Goal: Task Accomplishment & Management: Manage account settings

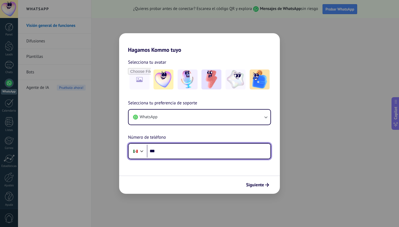
click at [183, 152] on input "***" at bounding box center [208, 151] width 123 height 13
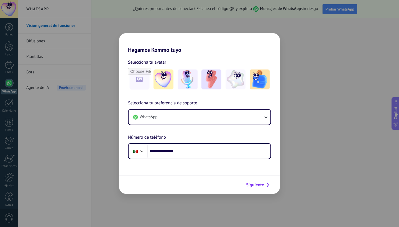
click at [259, 185] on span "Siguiente" at bounding box center [255, 185] width 18 height 4
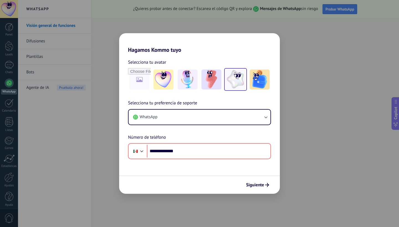
click at [239, 79] on img at bounding box center [235, 79] width 20 height 20
click at [259, 184] on span "Siguiente" at bounding box center [255, 185] width 18 height 4
click at [262, 184] on span "Siguiente" at bounding box center [255, 185] width 18 height 4
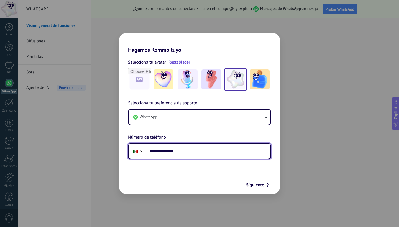
click at [158, 151] on input "**********" at bounding box center [208, 151] width 123 height 13
type input "**********"
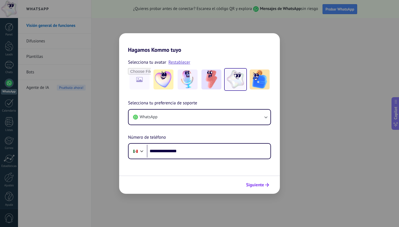
click at [257, 186] on span "Siguiente" at bounding box center [255, 185] width 18 height 4
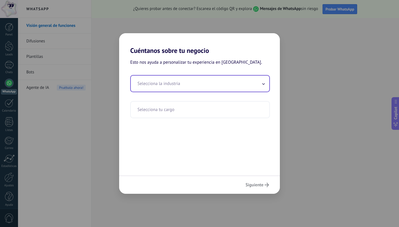
click at [263, 84] on icon at bounding box center [263, 84] width 3 height 2
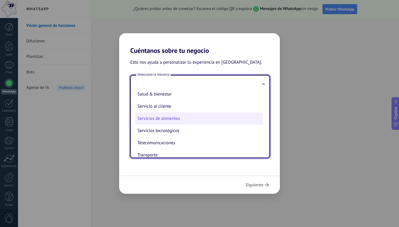
scroll to position [125, 0]
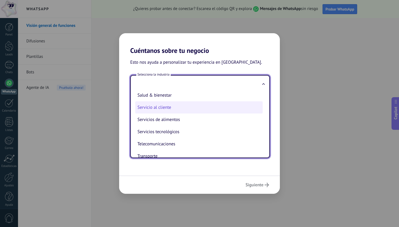
click at [169, 108] on li "Servicio al cliente" at bounding box center [198, 107] width 127 height 12
type input "**********"
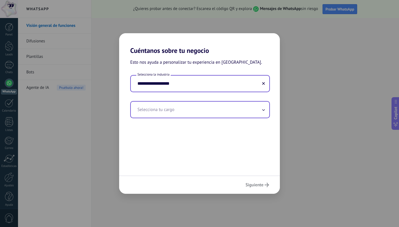
click at [184, 111] on input "text" at bounding box center [200, 110] width 138 height 16
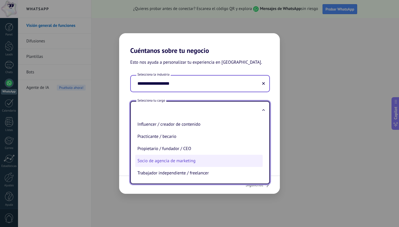
scroll to position [159, 0]
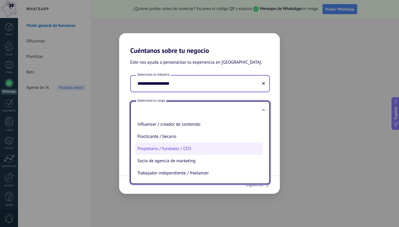
click at [171, 149] on li "Propietario / fundador / CEO" at bounding box center [198, 149] width 127 height 12
type input "**********"
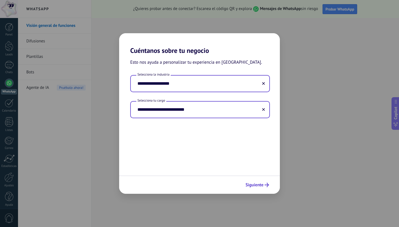
click at [265, 184] on icon "submit" at bounding box center [266, 185] width 4 height 4
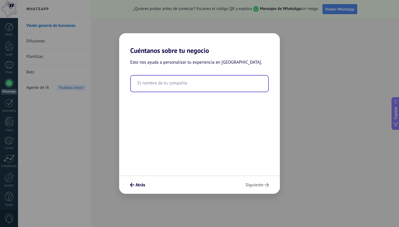
click at [184, 84] on input "text" at bounding box center [199, 84] width 137 height 16
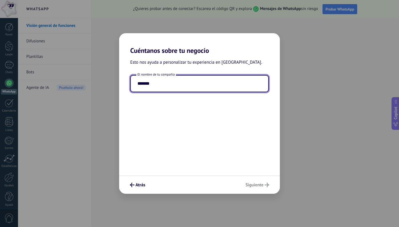
type input "*******"
click at [259, 185] on div "Atrás Siguiente" at bounding box center [199, 184] width 161 height 18
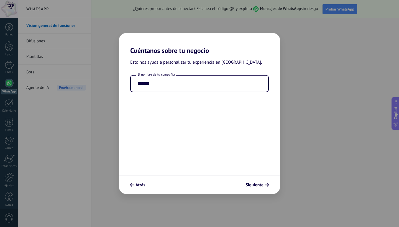
click at [259, 185] on span "Siguiente" at bounding box center [254, 185] width 18 height 4
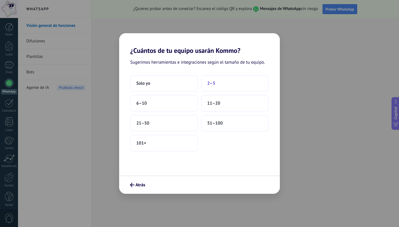
click at [219, 82] on button "2–5" at bounding box center [235, 83] width 68 height 17
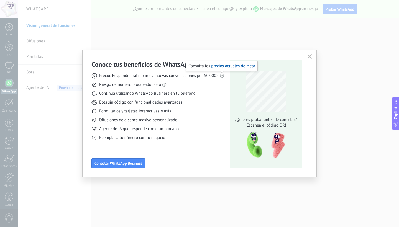
click at [222, 76] on use at bounding box center [221, 76] width 4 height 4
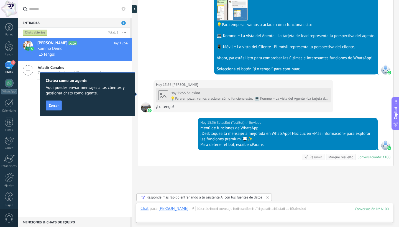
scroll to position [221, 0]
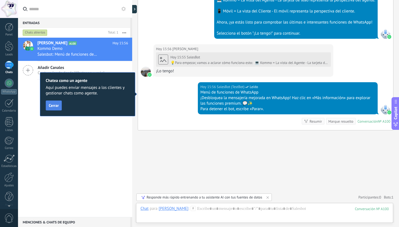
click at [59, 108] on button "Cerrar" at bounding box center [54, 105] width 16 height 10
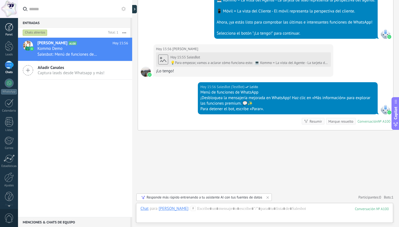
click at [9, 29] on div at bounding box center [9, 27] width 8 height 8
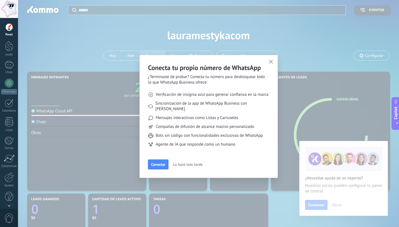
click at [271, 62] on use "button" at bounding box center [271, 62] width 4 height 4
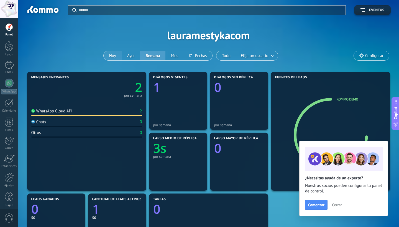
click at [112, 57] on button "Hoy" at bounding box center [113, 55] width 18 height 9
click at [339, 205] on span "Cerrar" at bounding box center [337, 205] width 10 height 4
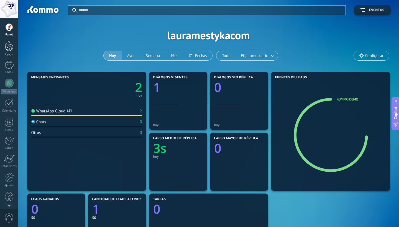
click at [9, 45] on div at bounding box center [9, 46] width 8 height 10
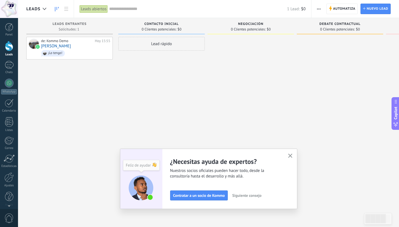
click at [291, 154] on icon "button" at bounding box center [290, 156] width 4 height 4
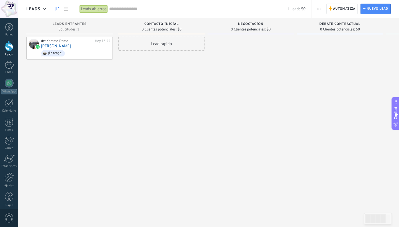
click at [166, 43] on div "Lead rápido" at bounding box center [161, 44] width 86 height 14
click at [227, 48] on div at bounding box center [250, 114] width 86 height 155
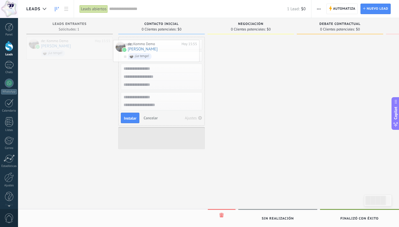
drag, startPoint x: 82, startPoint y: 49, endPoint x: 169, endPoint y: 51, distance: 86.7
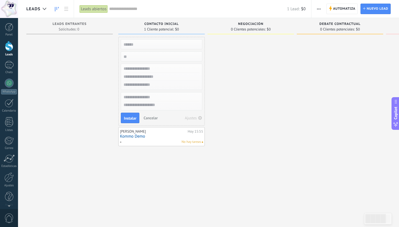
click at [189, 141] on span "No hay tareas" at bounding box center [190, 141] width 19 height 5
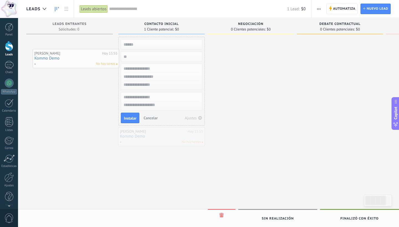
drag, startPoint x: 164, startPoint y: 141, endPoint x: 72, endPoint y: 57, distance: 125.2
drag, startPoint x: 151, startPoint y: 133, endPoint x: 64, endPoint y: 46, distance: 123.3
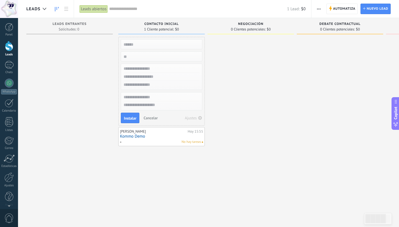
click at [160, 137] on link "Kommo Demo" at bounding box center [161, 136] width 83 height 5
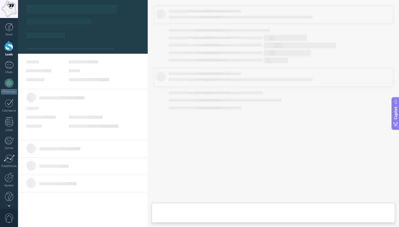
type textarea "**********"
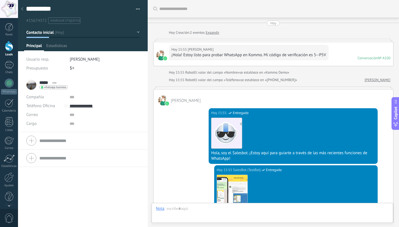
scroll to position [237, 0]
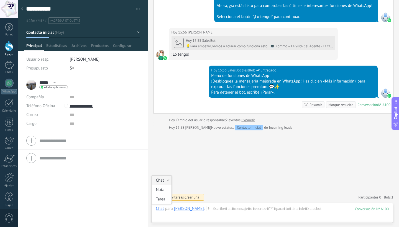
click at [161, 208] on div "Chat" at bounding box center [160, 208] width 8 height 5
click at [161, 189] on div "Nota" at bounding box center [162, 189] width 20 height 9
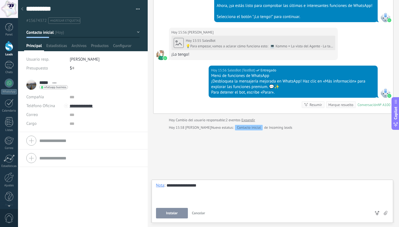
click at [385, 214] on icon at bounding box center [385, 213] width 4 height 4
click at [0, 0] on input "file" at bounding box center [0, 0] width 0 height 0
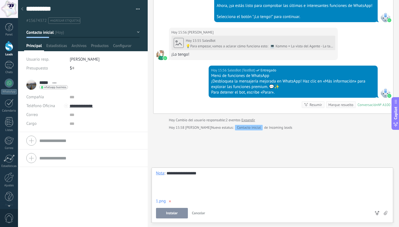
click at [172, 213] on span "Instalar" at bounding box center [172, 213] width 12 height 4
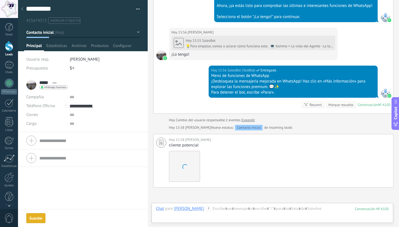
scroll to position [294, 0]
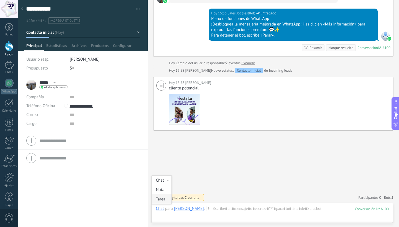
click at [162, 200] on div "Tarea" at bounding box center [162, 198] width 20 height 9
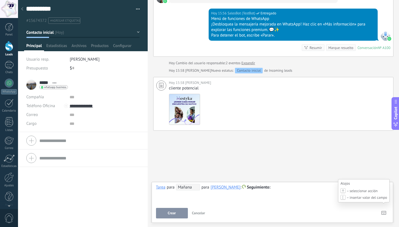
click at [382, 213] on icon at bounding box center [383, 213] width 5 height 4
click at [158, 30] on div "[DATE] 15:56 SalesBot (TestBot) Entregado Menú de funciones de WhatsApp ¡Desblo…" at bounding box center [273, 33] width 240 height 48
click at [46, 32] on span "Contacto inicial" at bounding box center [39, 32] width 27 height 5
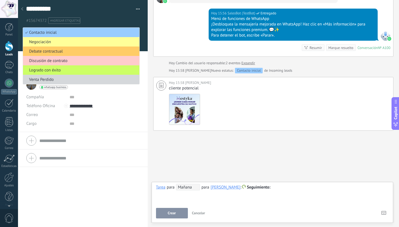
click at [21, 9] on use at bounding box center [22, 8] width 2 height 3
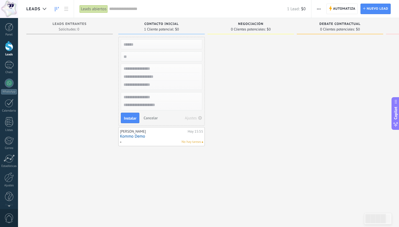
click at [249, 29] on span "0 Clientes potenciales:" at bounding box center [248, 29] width 35 height 3
click at [343, 9] on span "Automatiza" at bounding box center [344, 9] width 22 height 10
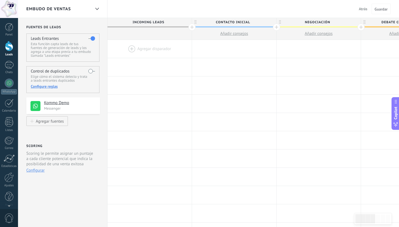
click at [362, 9] on span "Atrás" at bounding box center [362, 8] width 9 height 5
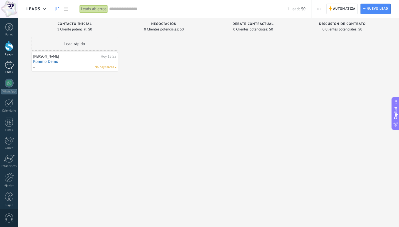
click at [9, 65] on div "1" at bounding box center [9, 65] width 9 height 8
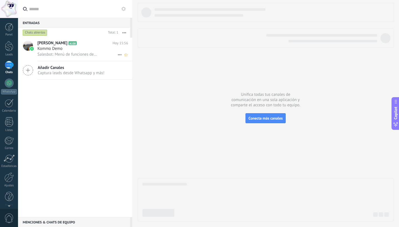
click at [86, 53] on span "Salesbot: Menú de funciones de WhatsApp ¡Desbloquea la mensajería mejorada en W…" at bounding box center [67, 54] width 60 height 5
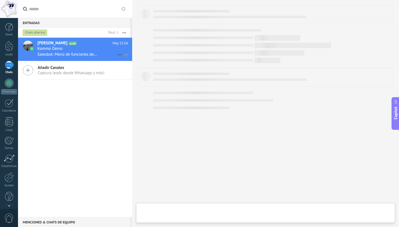
type textarea "**********"
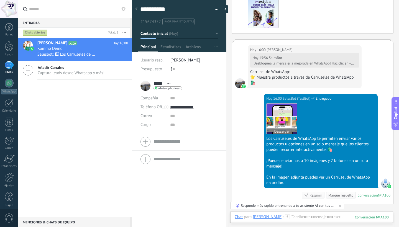
scroll to position [441, 0]
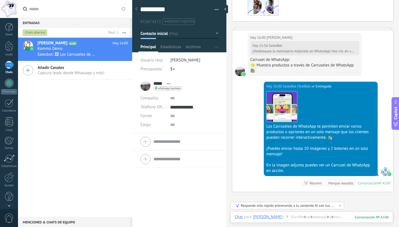
drag, startPoint x: 356, startPoint y: 153, endPoint x: 316, endPoint y: 153, distance: 41.0
click at [316, 153] on div "¡Puedes enviar hasta 10 imágenes y 2 botones en un solo mensaje!" at bounding box center [320, 151] width 109 height 11
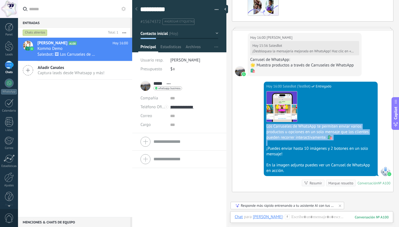
drag, startPoint x: 316, startPoint y: 141, endPoint x: 319, endPoint y: 123, distance: 17.7
click at [319, 123] on div "Descargar Los Carruseles de WhatsApp te permiten enviar varios productos u opci…" at bounding box center [320, 131] width 109 height 84
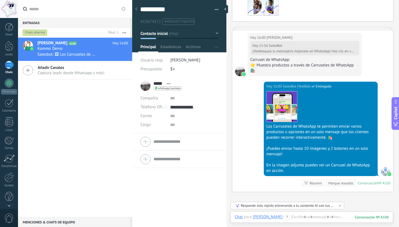
click at [319, 115] on div "Descargar" at bounding box center [320, 106] width 109 height 31
click at [281, 112] on img at bounding box center [281, 106] width 30 height 30
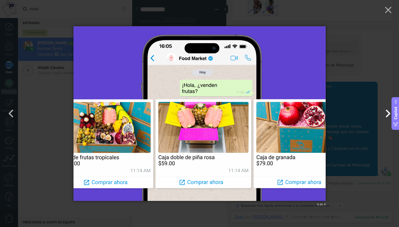
click at [387, 114] on button "button" at bounding box center [386, 113] width 25 height 30
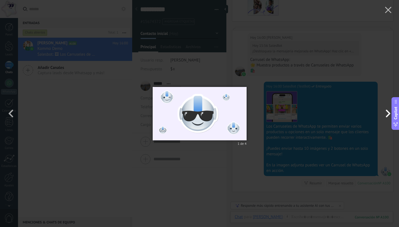
click at [387, 114] on button "button" at bounding box center [386, 113] width 25 height 30
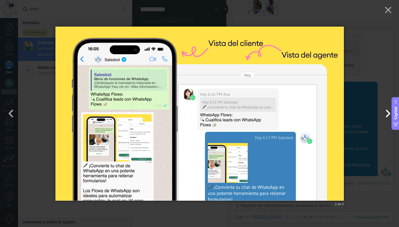
click at [387, 114] on button "button" at bounding box center [386, 113] width 25 height 30
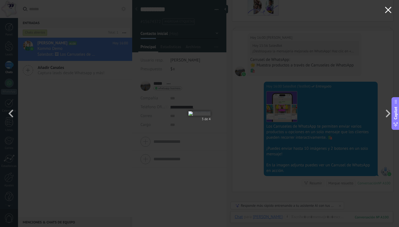
click at [387, 9] on use "button" at bounding box center [387, 10] width 6 height 6
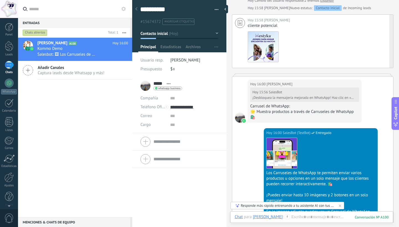
scroll to position [400, 0]
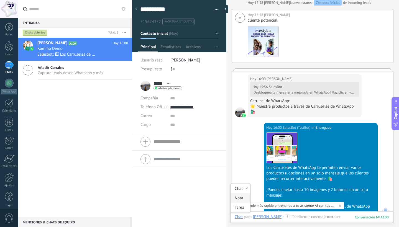
click at [241, 198] on div "Nota" at bounding box center [240, 197] width 20 height 9
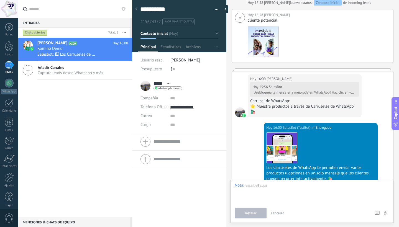
click at [283, 213] on span "Cancelar" at bounding box center [276, 213] width 13 height 5
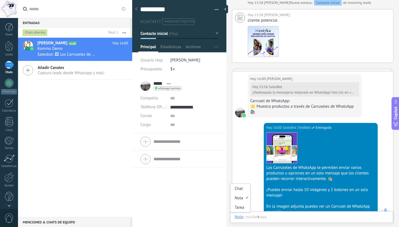
click at [239, 218] on div "Nota" at bounding box center [238, 216] width 9 height 5
click at [241, 208] on div "Tarea" at bounding box center [240, 207] width 20 height 9
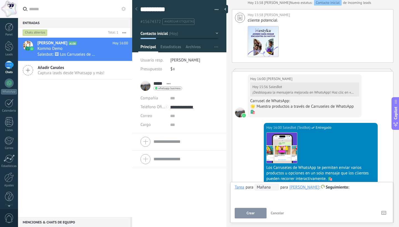
click at [278, 212] on span "Cancelar" at bounding box center [276, 213] width 13 height 5
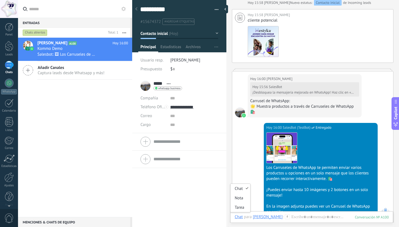
click at [237, 218] on div "Chat" at bounding box center [238, 216] width 8 height 5
click at [240, 198] on div "Nota" at bounding box center [240, 197] width 20 height 9
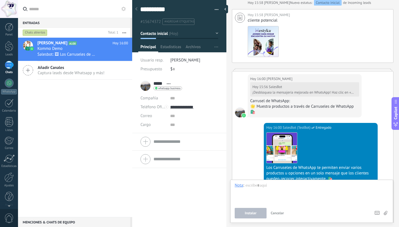
click at [279, 214] on span "Cancelar" at bounding box center [276, 213] width 13 height 5
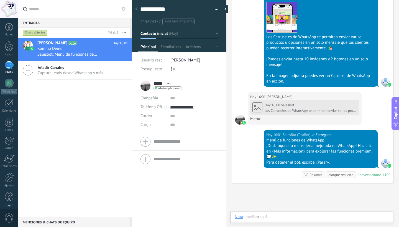
scroll to position [534, 0]
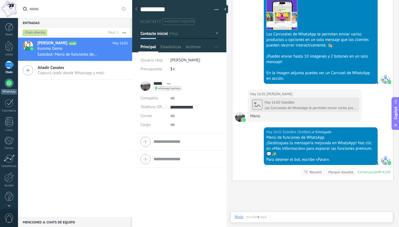
click at [10, 83] on div at bounding box center [9, 83] width 9 height 9
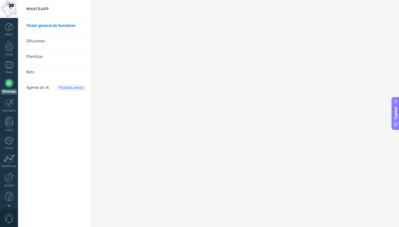
click at [54, 73] on link "Bots" at bounding box center [55, 71] width 59 height 15
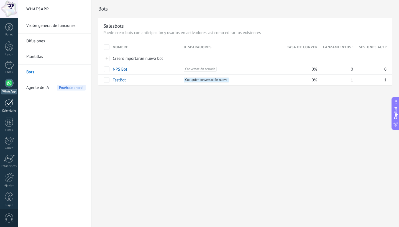
click at [9, 104] on div at bounding box center [9, 103] width 9 height 9
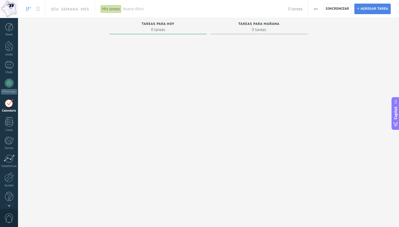
click at [373, 9] on span "Agregar tarea" at bounding box center [374, 9] width 28 height 10
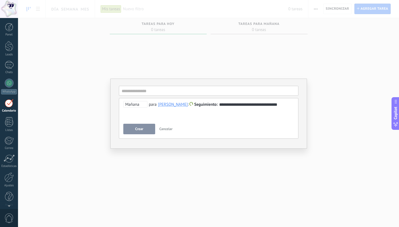
click at [138, 130] on span "Crear" at bounding box center [139, 129] width 8 height 4
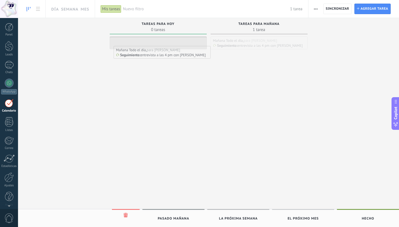
drag, startPoint x: 245, startPoint y: 44, endPoint x: 147, endPoint y: 48, distance: 98.3
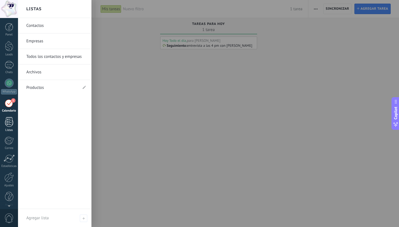
click at [8, 123] on div at bounding box center [9, 122] width 8 height 10
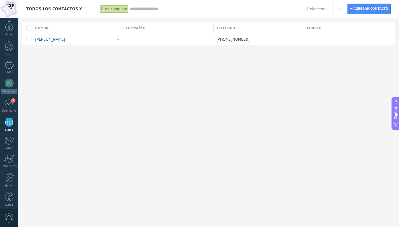
scroll to position [3, 0]
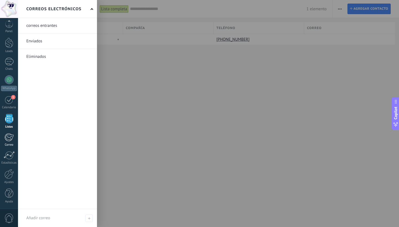
click at [10, 138] on div at bounding box center [8, 137] width 9 height 8
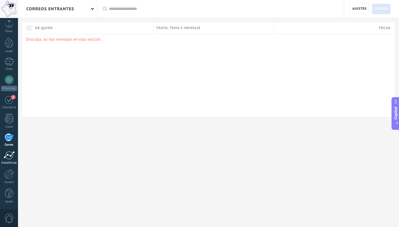
click at [8, 156] on div at bounding box center [9, 155] width 11 height 8
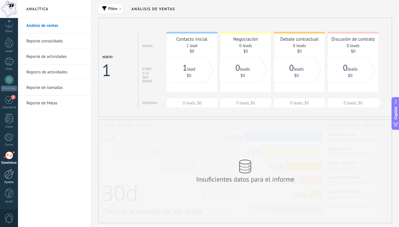
click at [10, 175] on div at bounding box center [8, 174] width 9 height 10
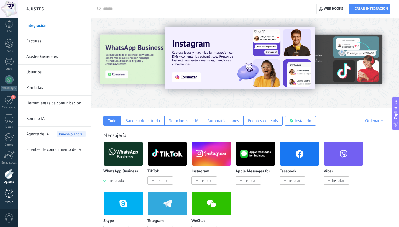
click at [10, 195] on div at bounding box center [9, 193] width 8 height 10
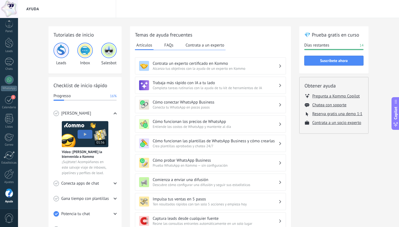
click at [263, 65] on h3 "Contrata un experto certificado en Kommo" at bounding box center [215, 63] width 126 height 5
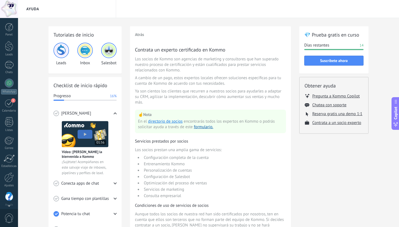
click at [7, 25] on div at bounding box center [9, 27] width 8 height 8
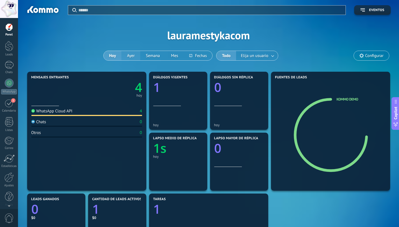
click at [131, 55] on button "Ayer" at bounding box center [130, 55] width 19 height 9
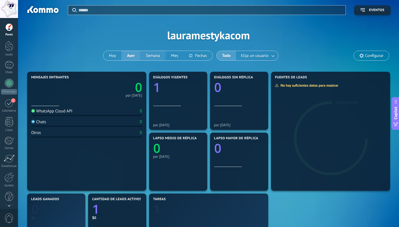
click at [156, 54] on button "Semana" at bounding box center [152, 55] width 25 height 9
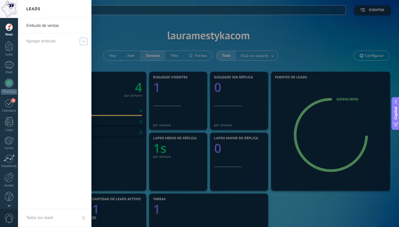
click at [40, 42] on span "Agregar embudo" at bounding box center [40, 40] width 29 height 5
type input "**********"
click at [83, 43] on span at bounding box center [84, 41] width 5 height 4
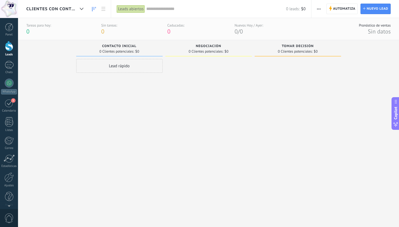
click at [127, 45] on span "Contacto inicial" at bounding box center [119, 46] width 34 height 4
click at [208, 49] on div "Negociación" at bounding box center [208, 46] width 81 height 5
click at [139, 64] on div "Lead rápido" at bounding box center [119, 66] width 86 height 14
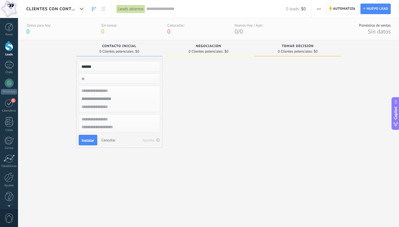
type input "*****"
click at [104, 76] on input "numeric" at bounding box center [118, 79] width 81 height 8
type input "****"
click at [103, 90] on input "text" at bounding box center [118, 91] width 81 height 8
type input "****"
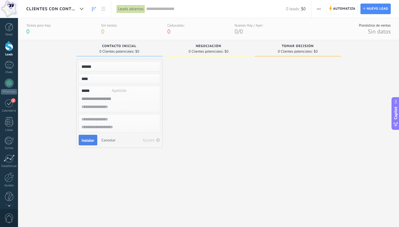
click at [94, 139] on span "Instalar" at bounding box center [88, 140] width 12 height 4
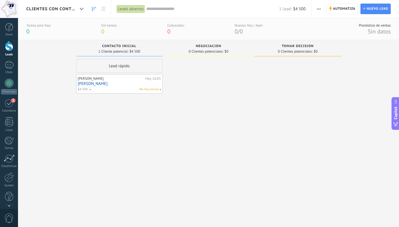
click at [280, 55] on div "Tomar decisión 0 Clientes potenciales: $0" at bounding box center [297, 48] width 86 height 16
click at [104, 9] on use at bounding box center [103, 9] width 4 height 4
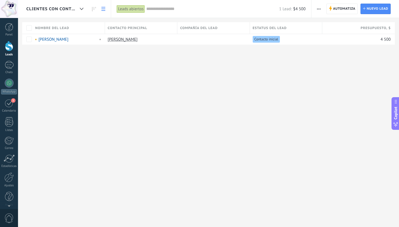
click at [319, 8] on span "button" at bounding box center [319, 9] width 4 height 11
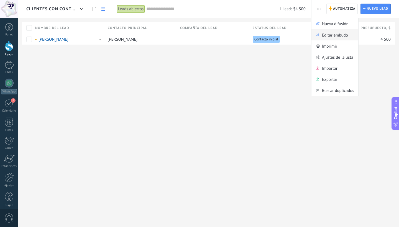
click at [323, 35] on span "Editar embudo" at bounding box center [335, 34] width 26 height 11
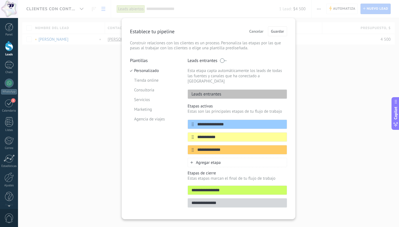
click at [315, 104] on div "**********" at bounding box center [208, 113] width 381 height 227
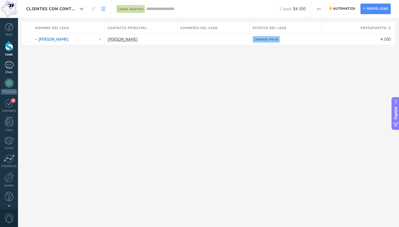
click at [10, 69] on div "1" at bounding box center [9, 65] width 9 height 8
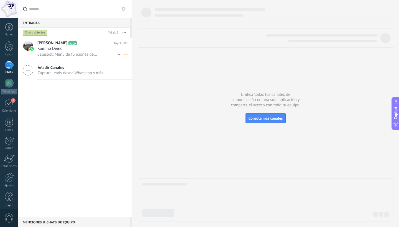
click at [88, 54] on span "Salesbot: Menú de funciones de WhatsApp ¡Desbloquea la mensajería mejorada en W…" at bounding box center [67, 54] width 60 height 5
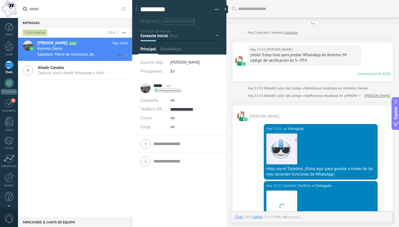
scroll to position [8, 0]
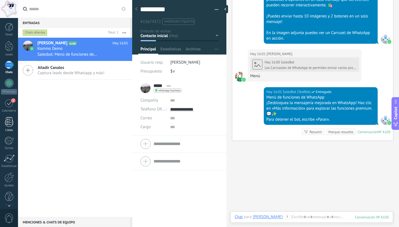
click at [12, 121] on div at bounding box center [9, 122] width 8 height 10
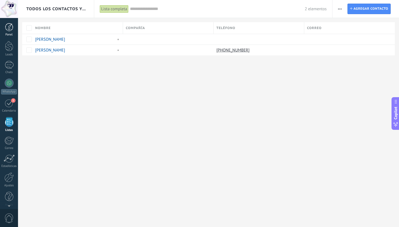
click at [9, 28] on div at bounding box center [9, 27] width 8 height 8
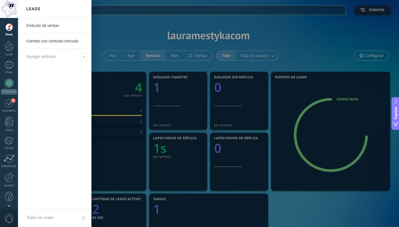
click at [40, 27] on link "Embudo de ventas" at bounding box center [56, 25] width 60 height 15
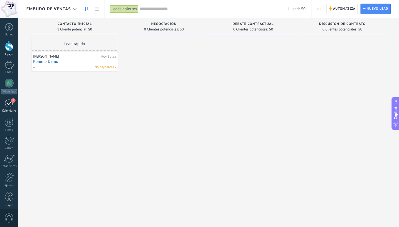
click at [11, 102] on div "1" at bounding box center [9, 103] width 9 height 9
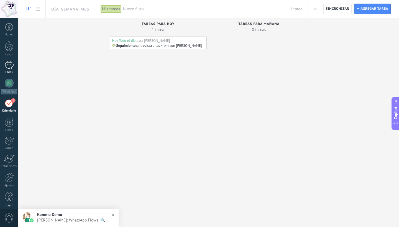
click at [11, 65] on div "1" at bounding box center [9, 65] width 9 height 8
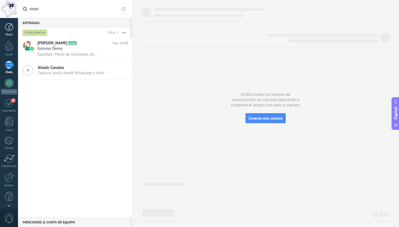
click at [9, 28] on div at bounding box center [9, 27] width 8 height 8
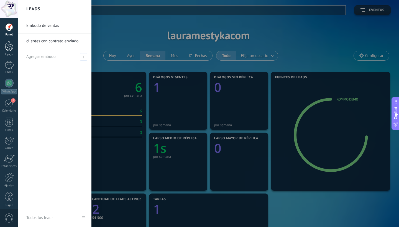
click at [10, 46] on div at bounding box center [9, 46] width 8 height 10
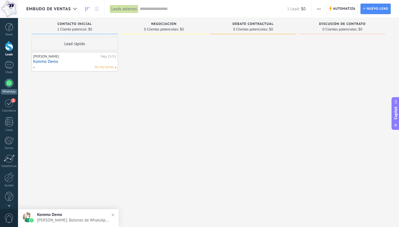
click at [9, 84] on div at bounding box center [9, 83] width 9 height 9
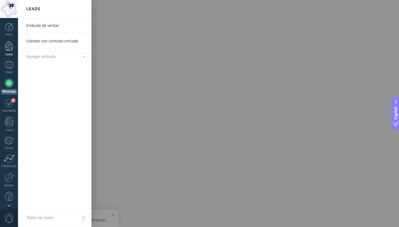
click at [9, 48] on div at bounding box center [9, 46] width 8 height 10
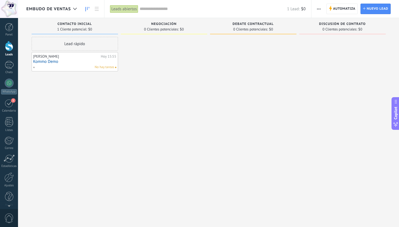
click at [54, 63] on link "Kommo Demo" at bounding box center [74, 61] width 83 height 5
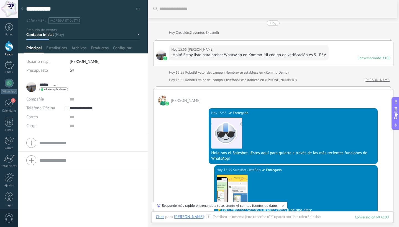
click at [262, 58] on div "¡Hola! Estoy listo para probar WhatsApp en Kommo. Mi código de verificación es …" at bounding box center [248, 55] width 154 height 6
click at [360, 58] on div "Conversación" at bounding box center [367, 58] width 20 height 5
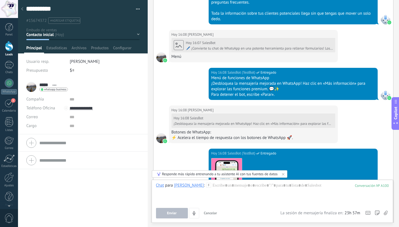
scroll to position [790, 0]
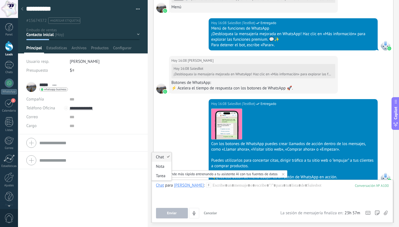
click at [161, 185] on div "Chat" at bounding box center [160, 185] width 8 height 5
click at [161, 167] on div "Nota" at bounding box center [162, 166] width 20 height 9
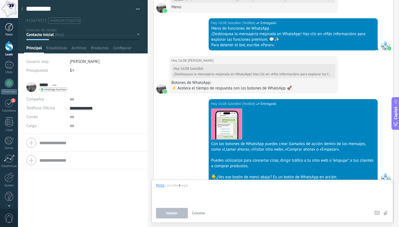
click at [10, 28] on div at bounding box center [9, 27] width 8 height 8
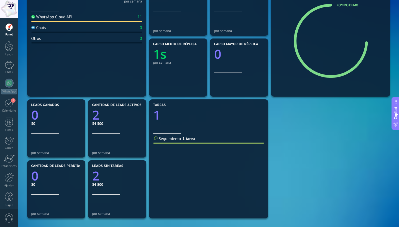
scroll to position [112, 0]
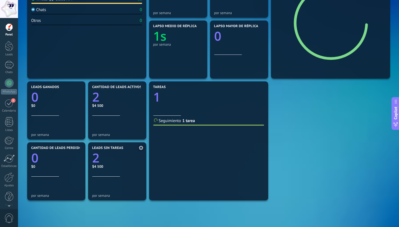
click at [122, 161] on icon "2" at bounding box center [117, 156] width 50 height 12
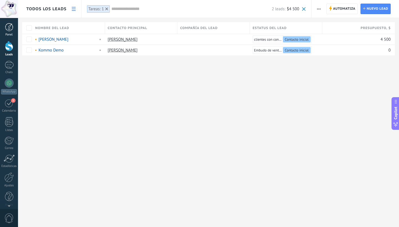
click at [9, 27] on div at bounding box center [9, 27] width 8 height 8
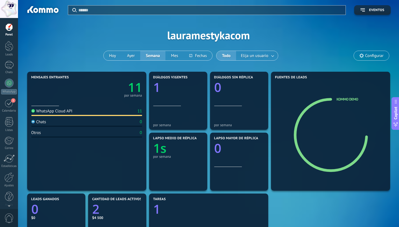
click at [125, 89] on icon "11" at bounding box center [114, 85] width 55 height 12
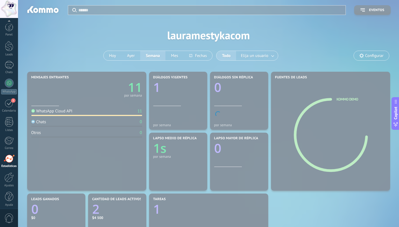
scroll to position [3, 0]
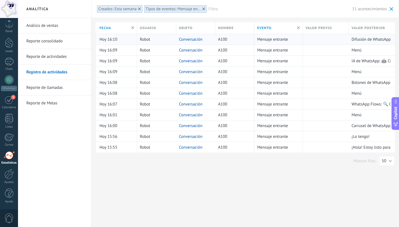
click at [199, 41] on link "Conversación" at bounding box center [191, 39] width 24 height 5
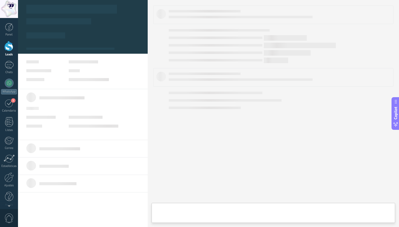
type textarea "**********"
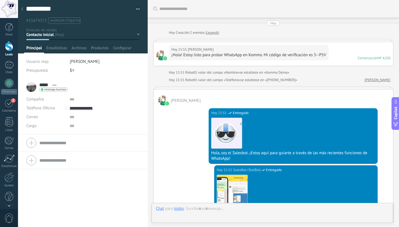
scroll to position [843, 0]
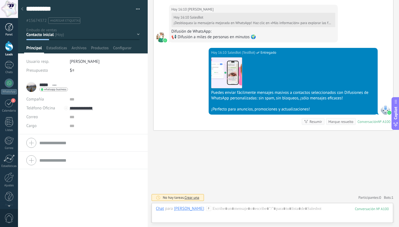
click at [10, 29] on div at bounding box center [9, 27] width 8 height 8
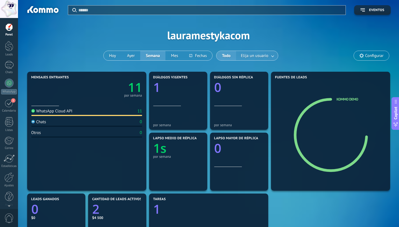
click at [272, 57] on link at bounding box center [273, 55] width 10 height 9
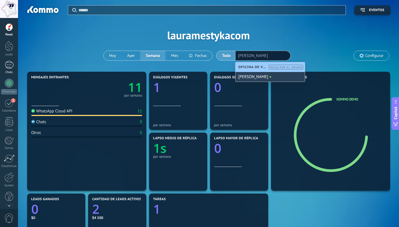
click at [9, 66] on div "1" at bounding box center [9, 65] width 9 height 8
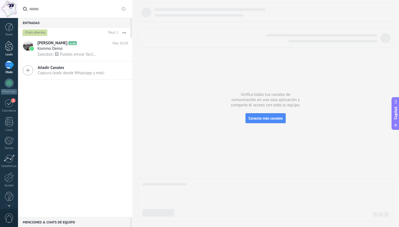
click at [9, 48] on div at bounding box center [9, 46] width 8 height 10
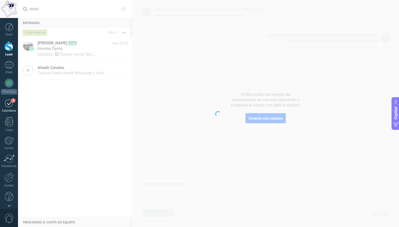
click at [10, 105] on div "1" at bounding box center [9, 103] width 9 height 9
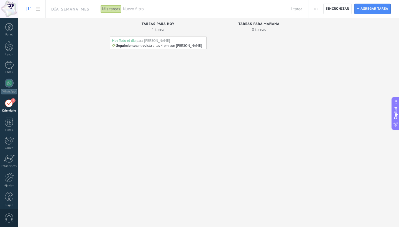
click at [136, 47] on div "Seguimiento :" at bounding box center [124, 45] width 25 height 4
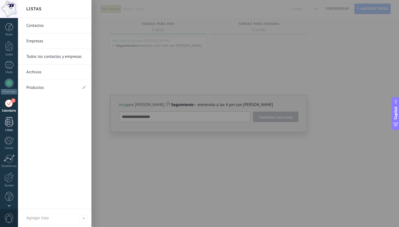
click at [11, 121] on div at bounding box center [9, 122] width 8 height 10
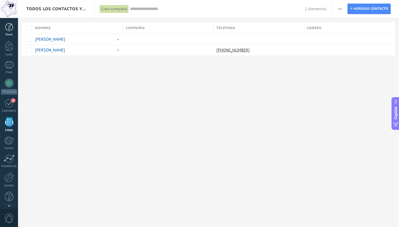
click at [7, 30] on div at bounding box center [9, 27] width 8 height 8
